Goal: Information Seeking & Learning: Stay updated

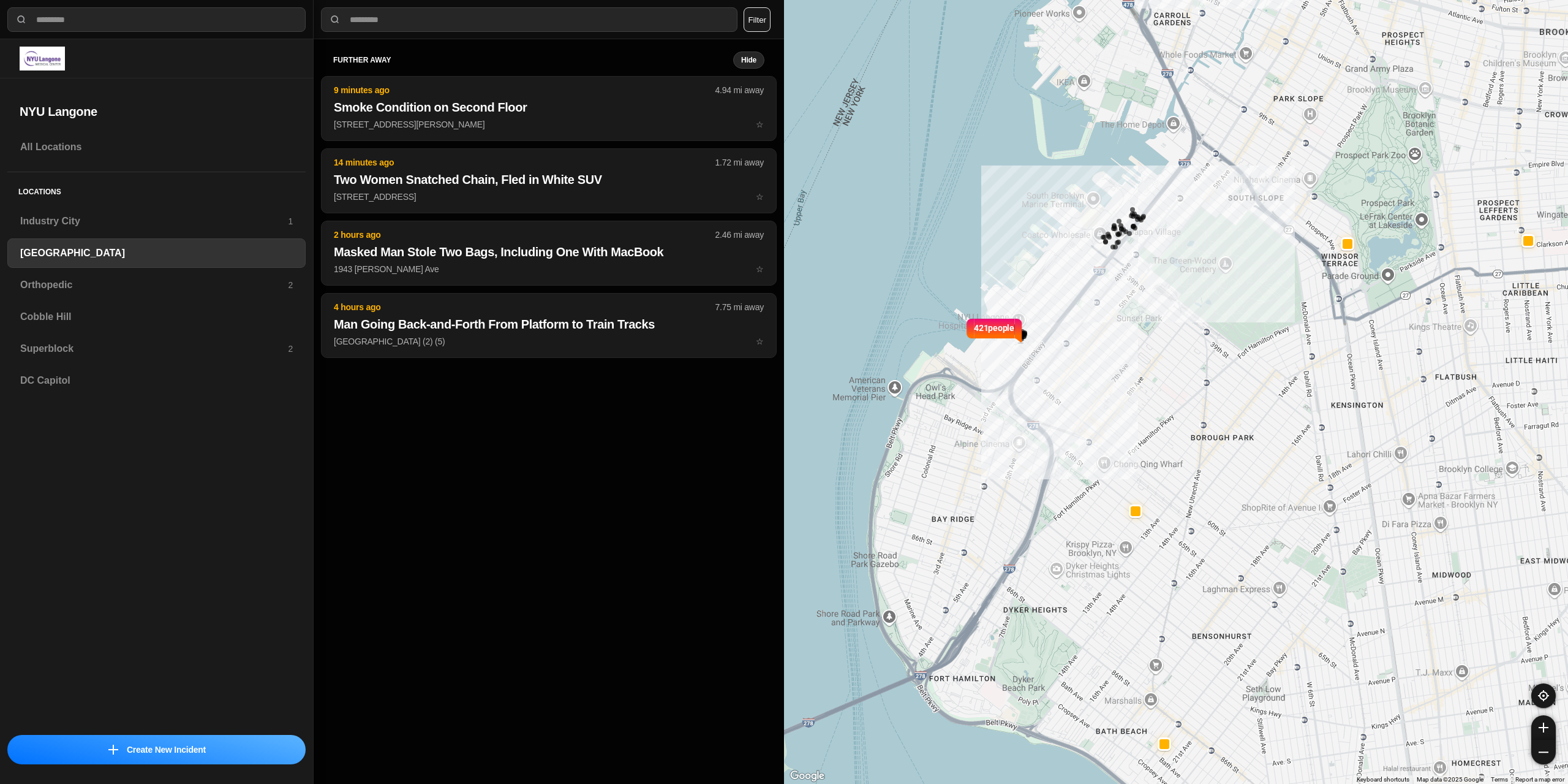
select select "*"
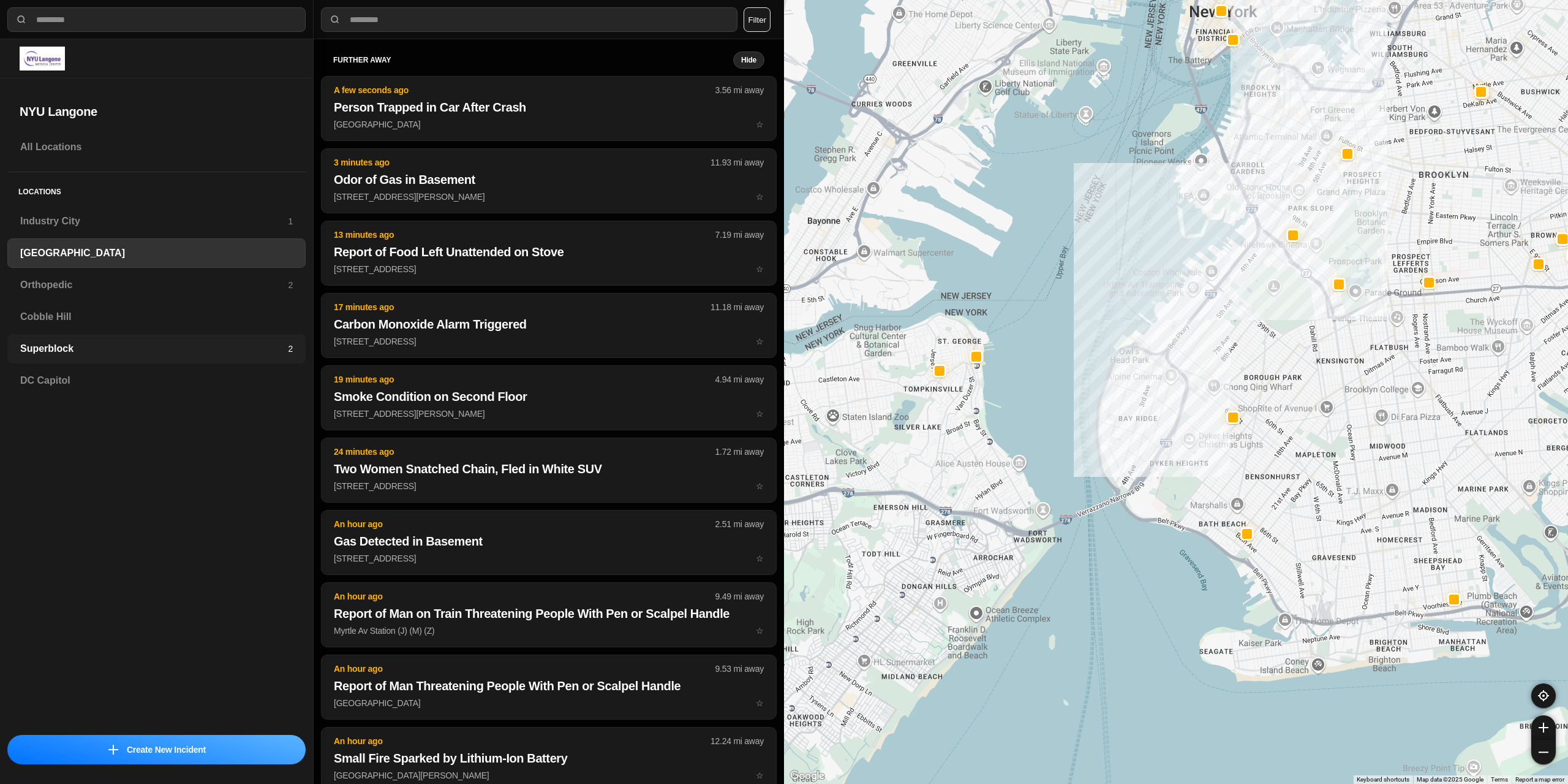
click at [86, 343] on h3 "Superblock" at bounding box center [154, 349] width 267 height 15
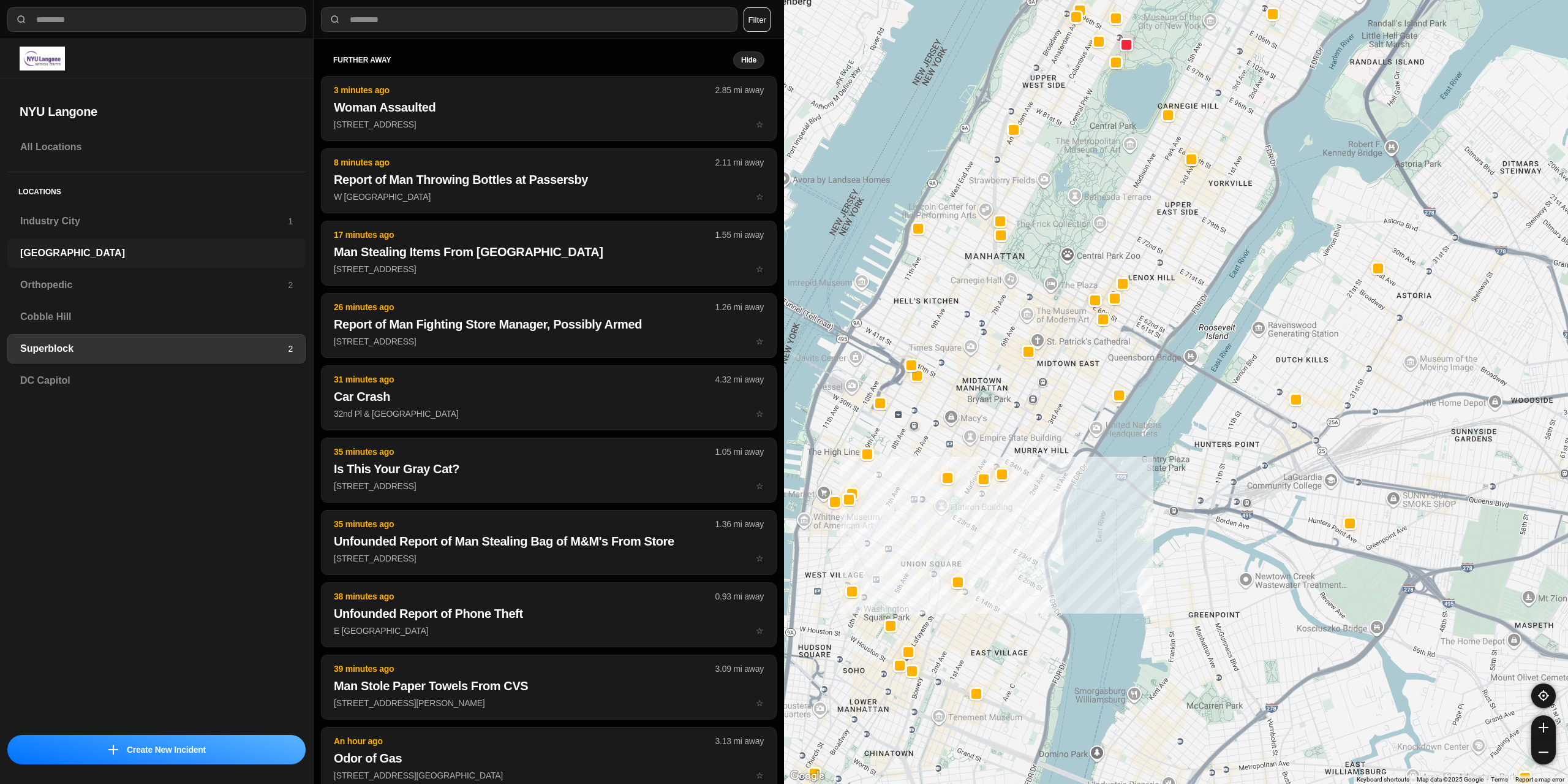
click at [83, 252] on h3 "[GEOGRAPHIC_DATA]" at bounding box center [156, 253] width 273 height 15
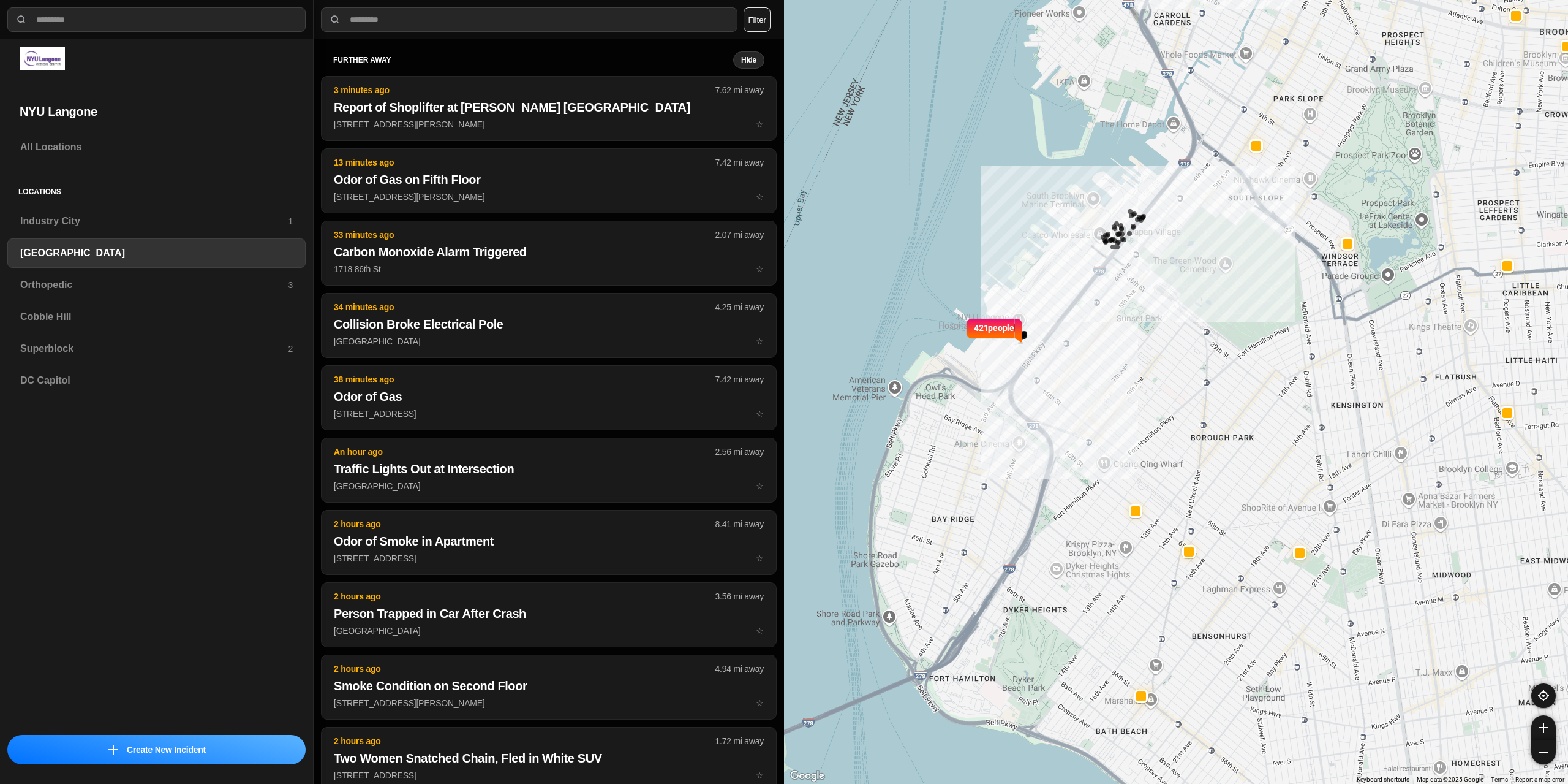
select select "*"
